Goal: Download file/media

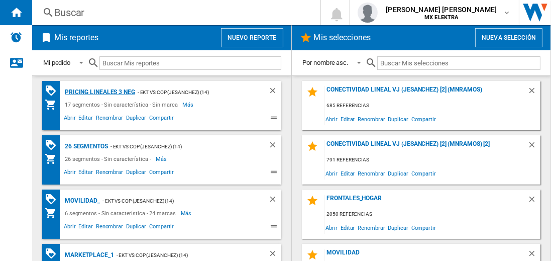
click at [100, 91] on div "Pricing lineales 3 neg" at bounding box center [98, 92] width 73 height 13
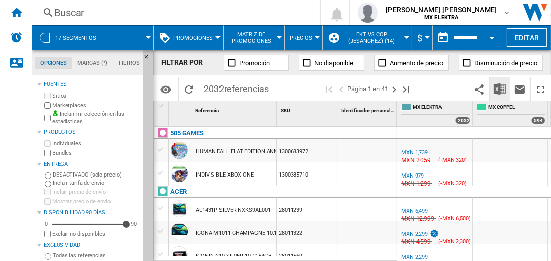
click at [501, 88] on img "Descargar en Excel" at bounding box center [500, 89] width 12 height 12
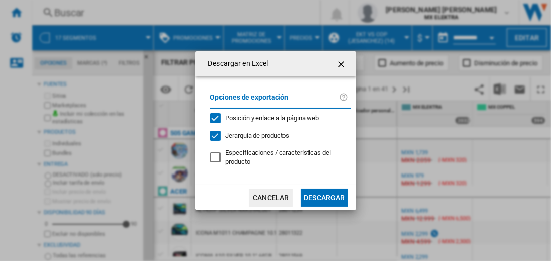
click at [324, 196] on button "Descargar" at bounding box center [324, 198] width 47 height 18
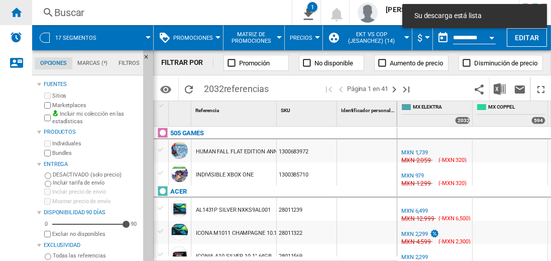
click at [16, 12] on ng-md-icon "Inicio" at bounding box center [16, 12] width 12 height 12
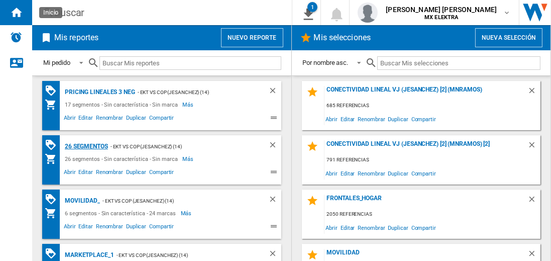
click at [87, 145] on div "26 segmentos" at bounding box center [85, 146] width 46 height 13
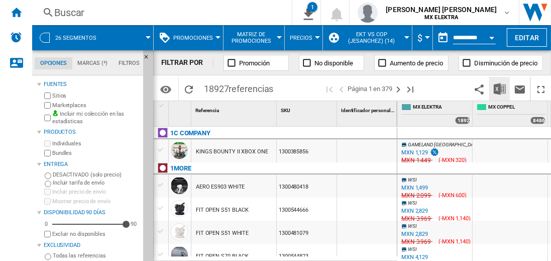
click at [501, 88] on img "Descargar en Excel" at bounding box center [500, 89] width 12 height 12
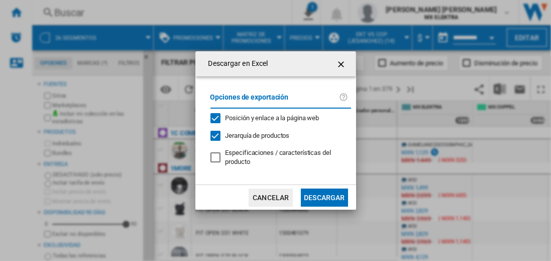
click at [324, 196] on button "Descargar" at bounding box center [324, 198] width 47 height 18
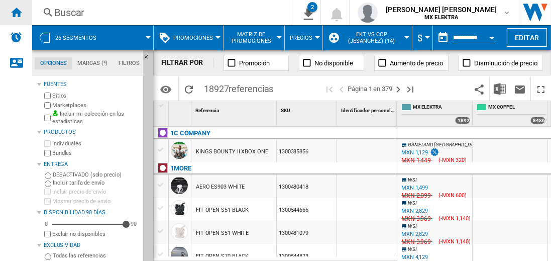
click at [16, 12] on ng-md-icon "Inicio" at bounding box center [16, 12] width 12 height 12
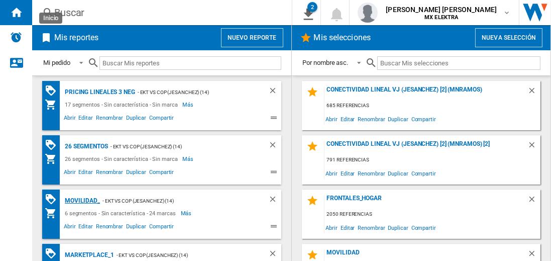
click at [80, 200] on div "MOVILIDAD_" at bounding box center [81, 201] width 38 height 13
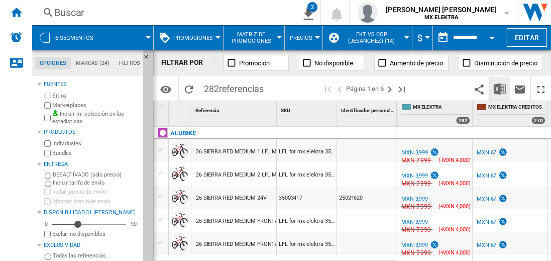
click at [501, 88] on img "Descargar en Excel" at bounding box center [500, 89] width 12 height 12
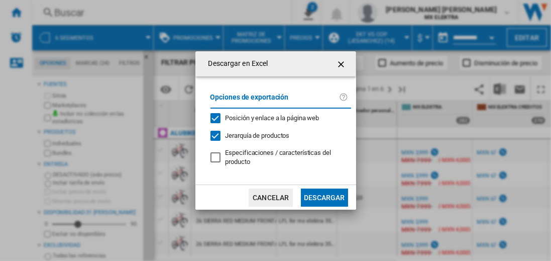
click at [324, 196] on button "Descargar" at bounding box center [324, 198] width 47 height 18
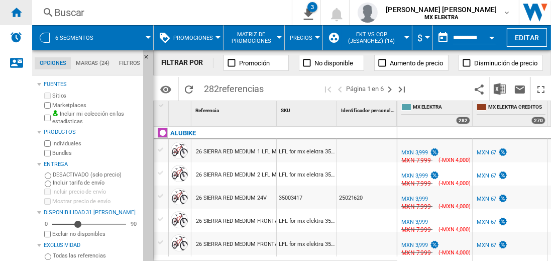
click at [16, 12] on ng-md-icon "Inicio" at bounding box center [16, 12] width 12 height 12
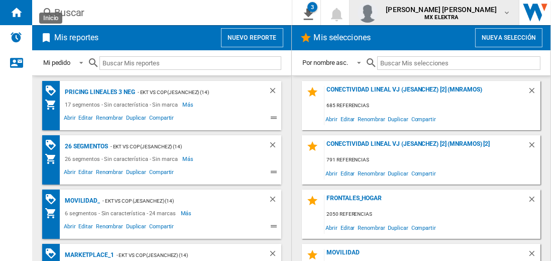
click at [451, 13] on span "[PERSON_NAME] [PERSON_NAME]" at bounding box center [441, 10] width 111 height 10
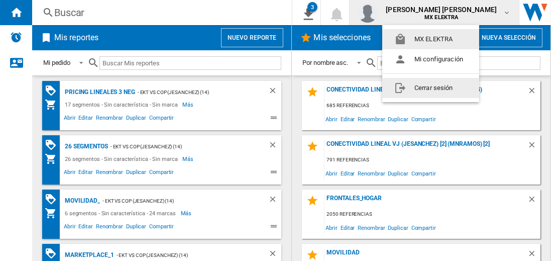
click at [431, 87] on button "Cerrar sesión" at bounding box center [431, 88] width 97 height 20
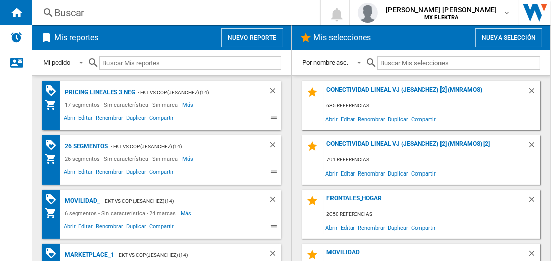
click at [100, 91] on div "Pricing lineales 3 neg" at bounding box center [98, 92] width 73 height 13
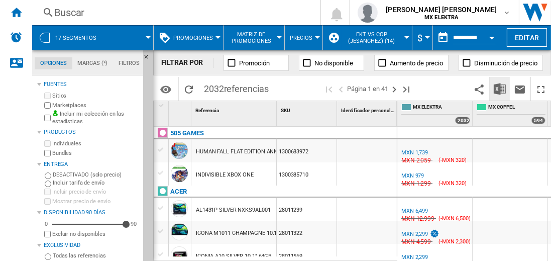
click at [501, 88] on img "Descargar en Excel" at bounding box center [500, 89] width 12 height 12
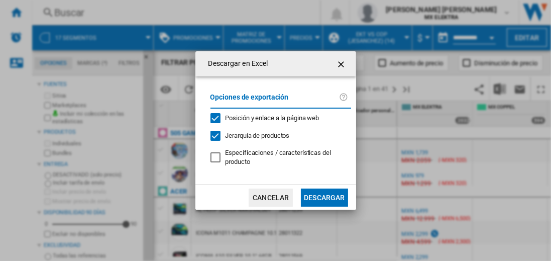
click at [324, 196] on button "Descargar" at bounding box center [324, 198] width 47 height 18
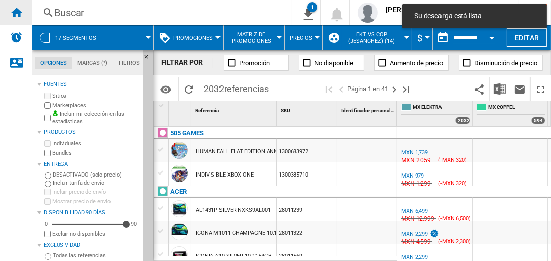
click at [16, 12] on ng-md-icon "Inicio" at bounding box center [16, 12] width 12 height 12
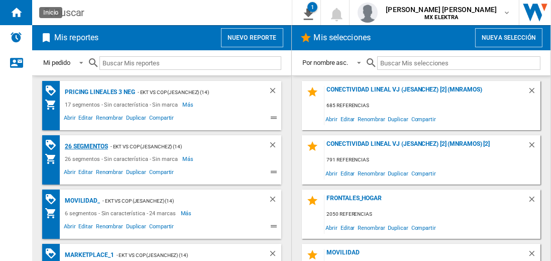
click at [87, 145] on div "26 segmentos" at bounding box center [85, 146] width 46 height 13
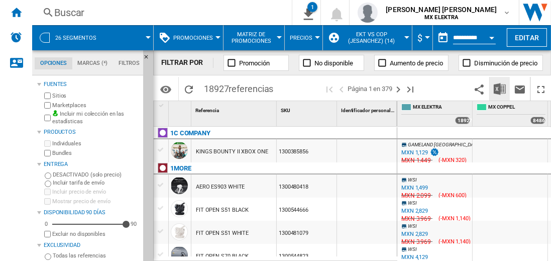
click at [501, 88] on img "Descargar en Excel" at bounding box center [500, 89] width 12 height 12
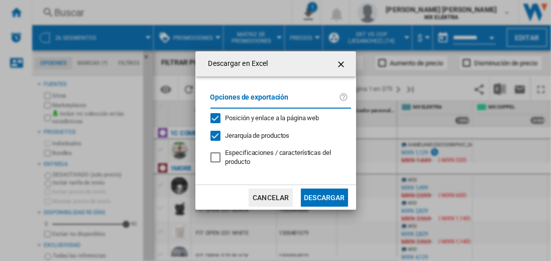
click at [324, 196] on button "Descargar" at bounding box center [324, 198] width 47 height 18
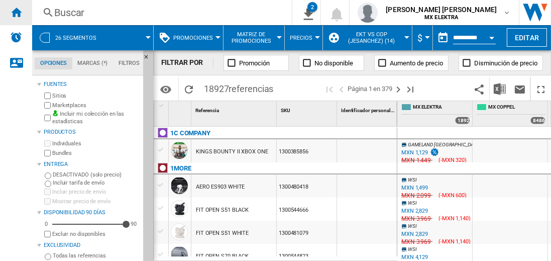
click at [16, 12] on ng-md-icon "Inicio" at bounding box center [16, 12] width 12 height 12
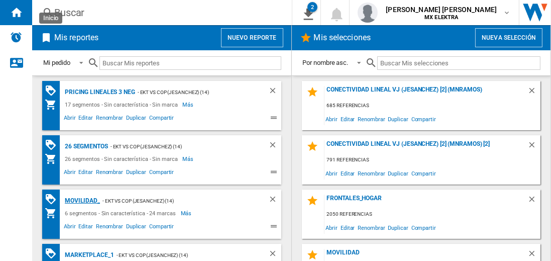
click at [80, 200] on div "MOVILIDAD_" at bounding box center [81, 201] width 38 height 13
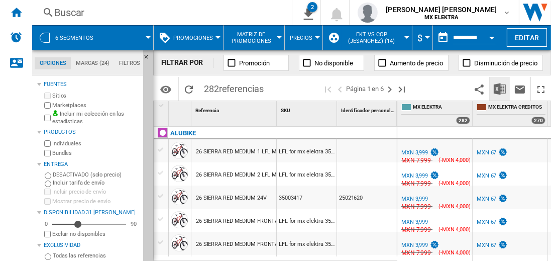
click at [501, 88] on img "Descargar en Excel" at bounding box center [500, 89] width 12 height 12
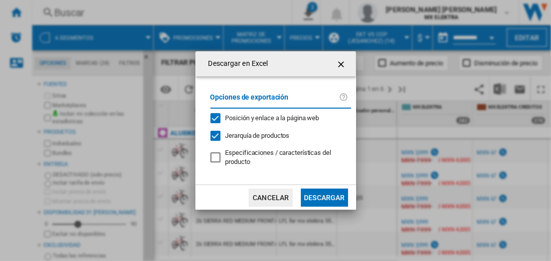
click at [324, 196] on button "Descargar" at bounding box center [324, 198] width 47 height 18
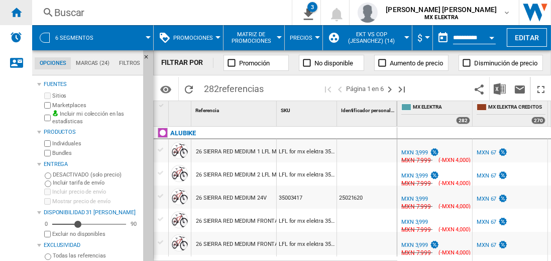
click at [16, 12] on ng-md-icon "Inicio" at bounding box center [16, 12] width 12 height 12
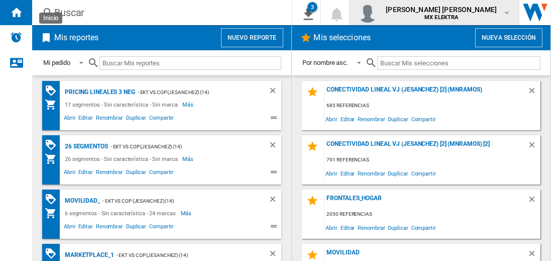
click at [451, 13] on span "[PERSON_NAME] [PERSON_NAME]" at bounding box center [441, 10] width 111 height 10
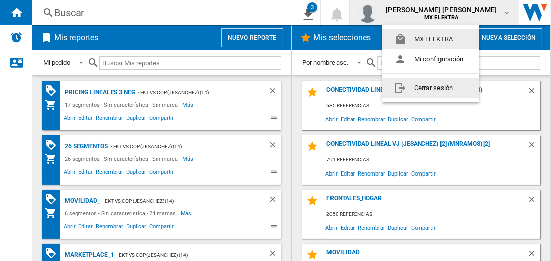
click at [431, 87] on button "Cerrar sesión" at bounding box center [431, 88] width 97 height 20
